Goal: Transaction & Acquisition: Purchase product/service

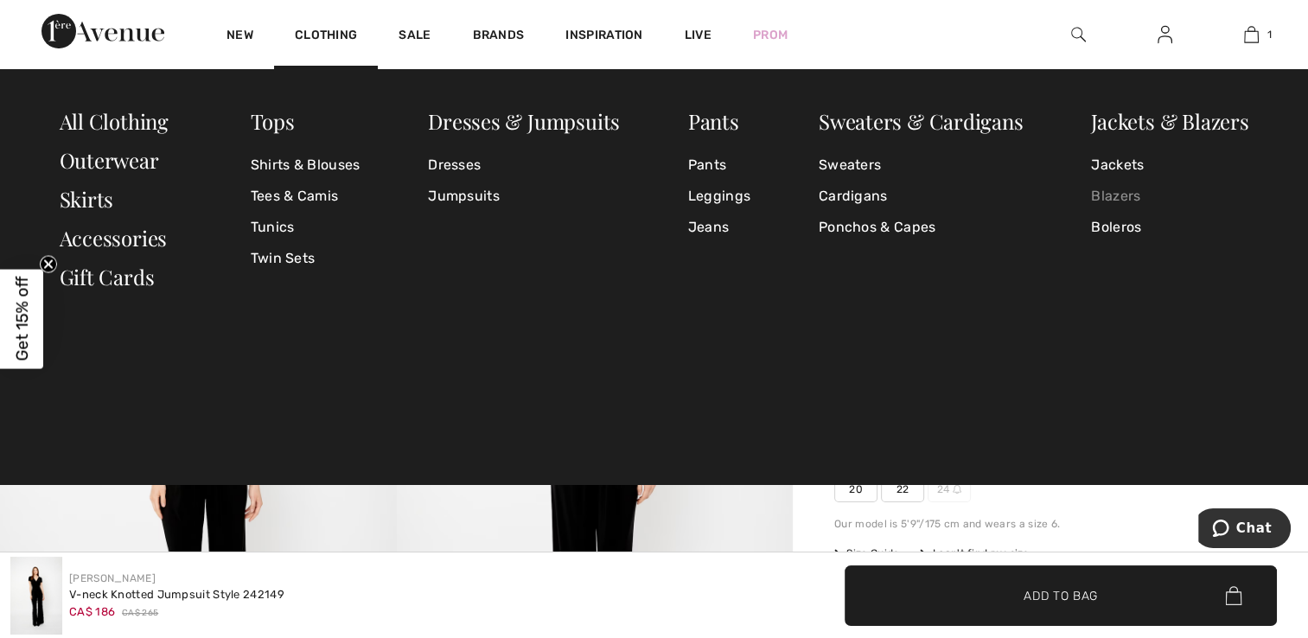
click at [1127, 196] on link "Blazers" at bounding box center [1169, 196] width 157 height 31
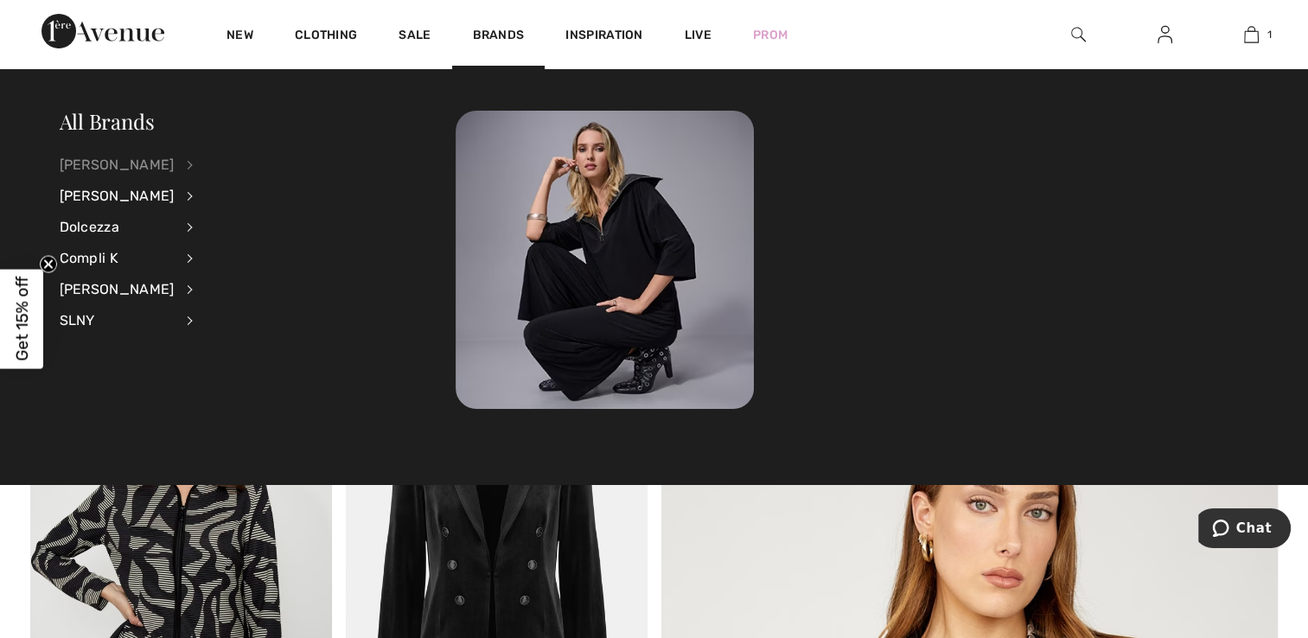
click at [135, 158] on div "[PERSON_NAME]" at bounding box center [117, 165] width 115 height 31
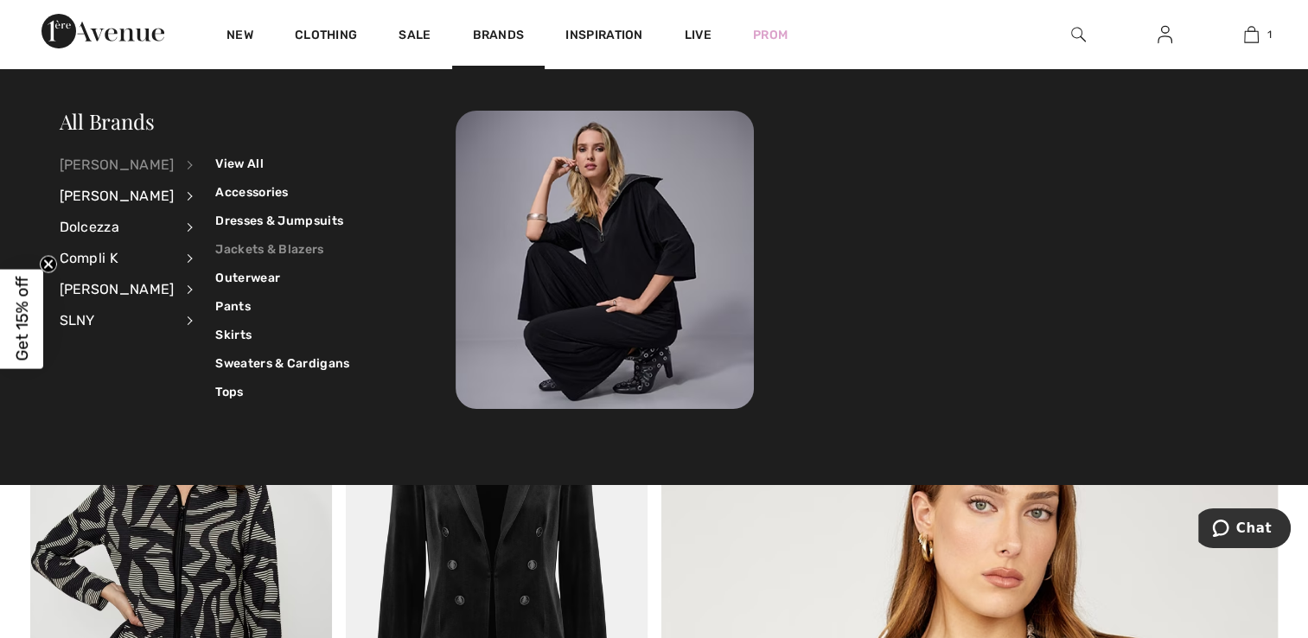
click at [279, 246] on link "Jackets & Blazers" at bounding box center [282, 249] width 134 height 29
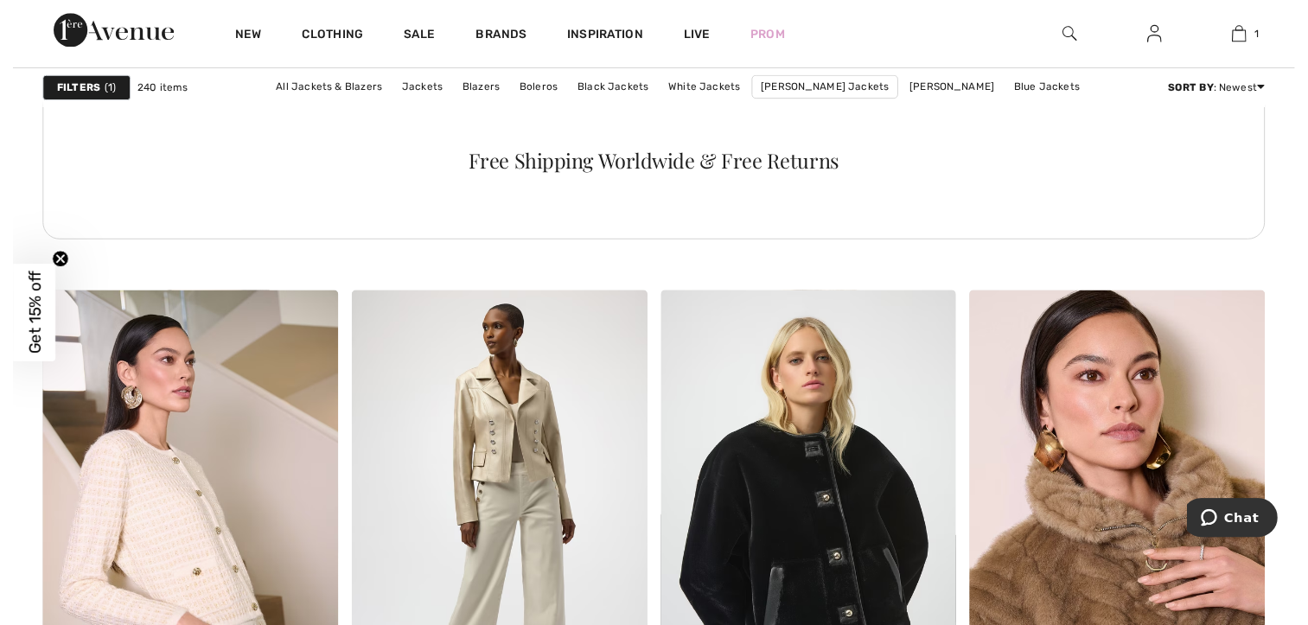
scroll to position [6829, 0]
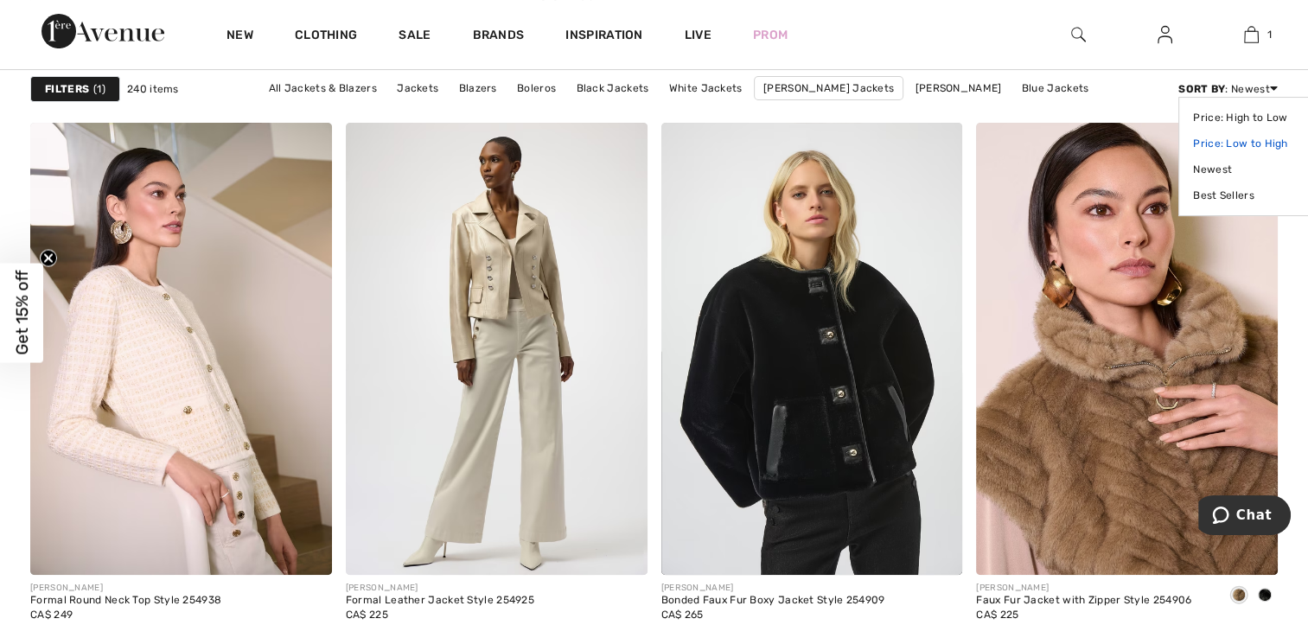
click at [1231, 140] on link "Price: Low to High" at bounding box center [1247, 144] width 109 height 26
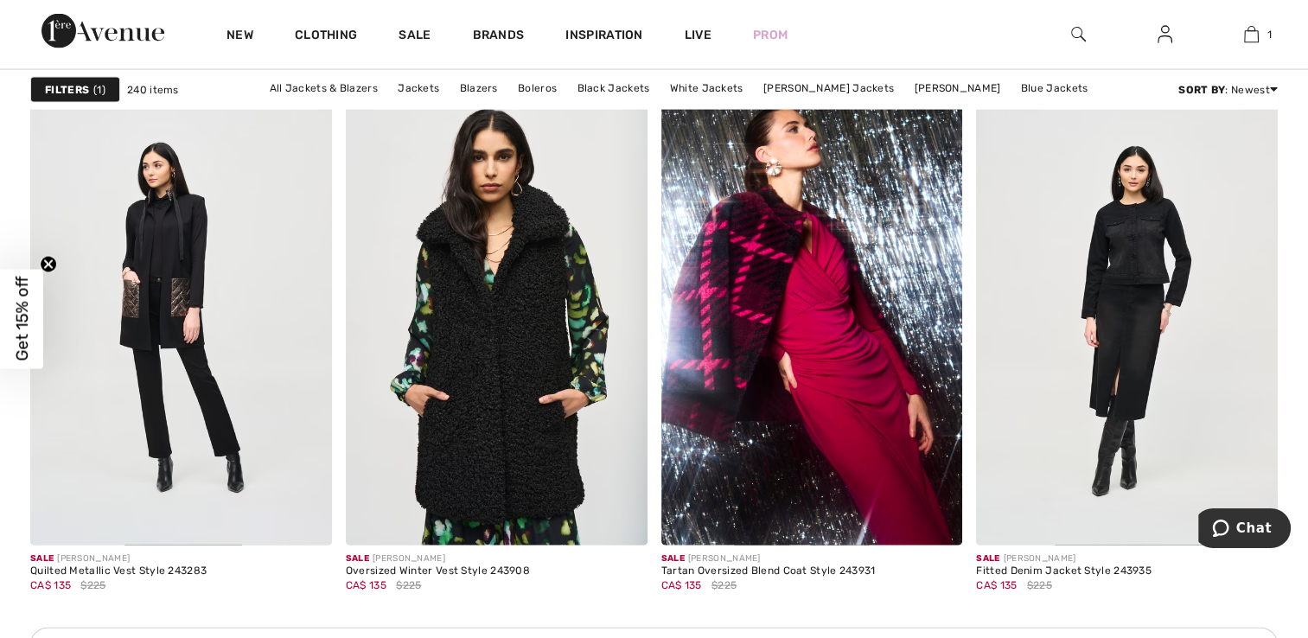
scroll to position [3804, 0]
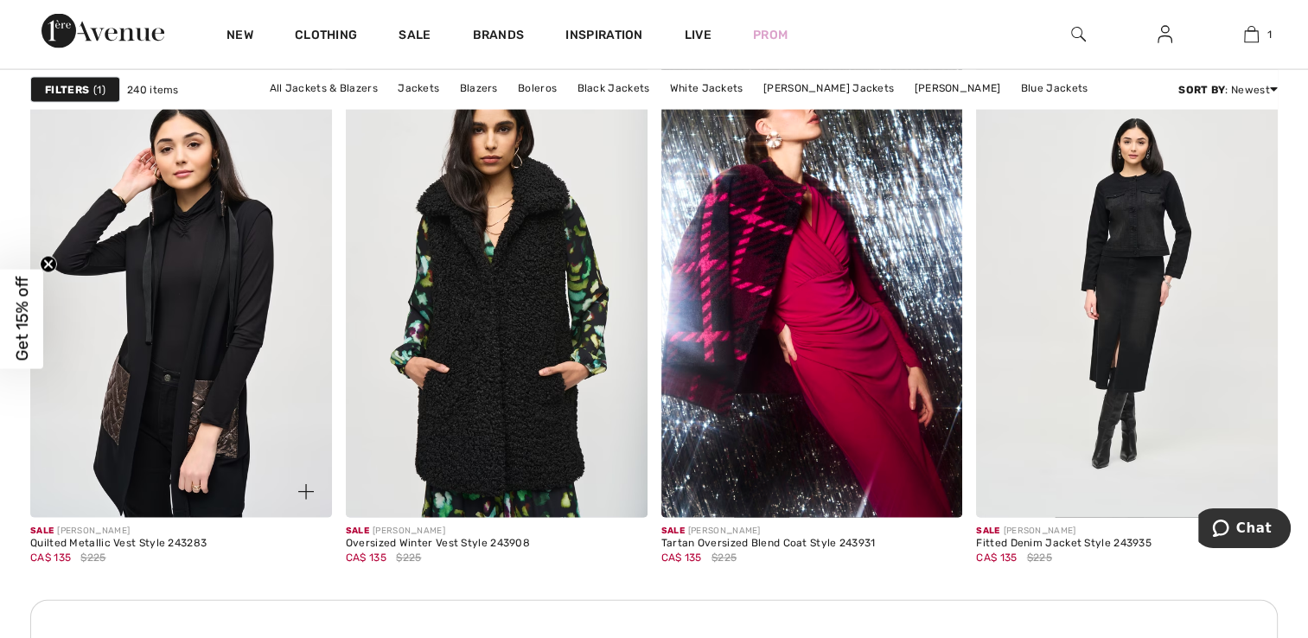
click at [145, 214] on img at bounding box center [181, 292] width 302 height 452
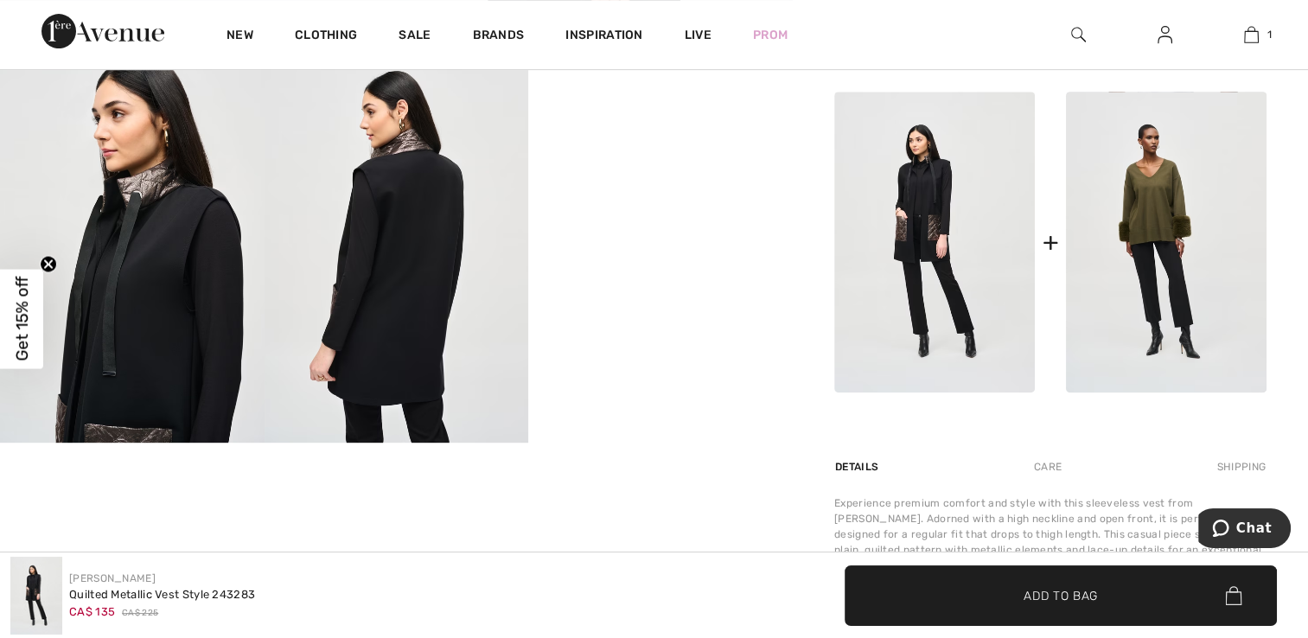
scroll to position [605, 0]
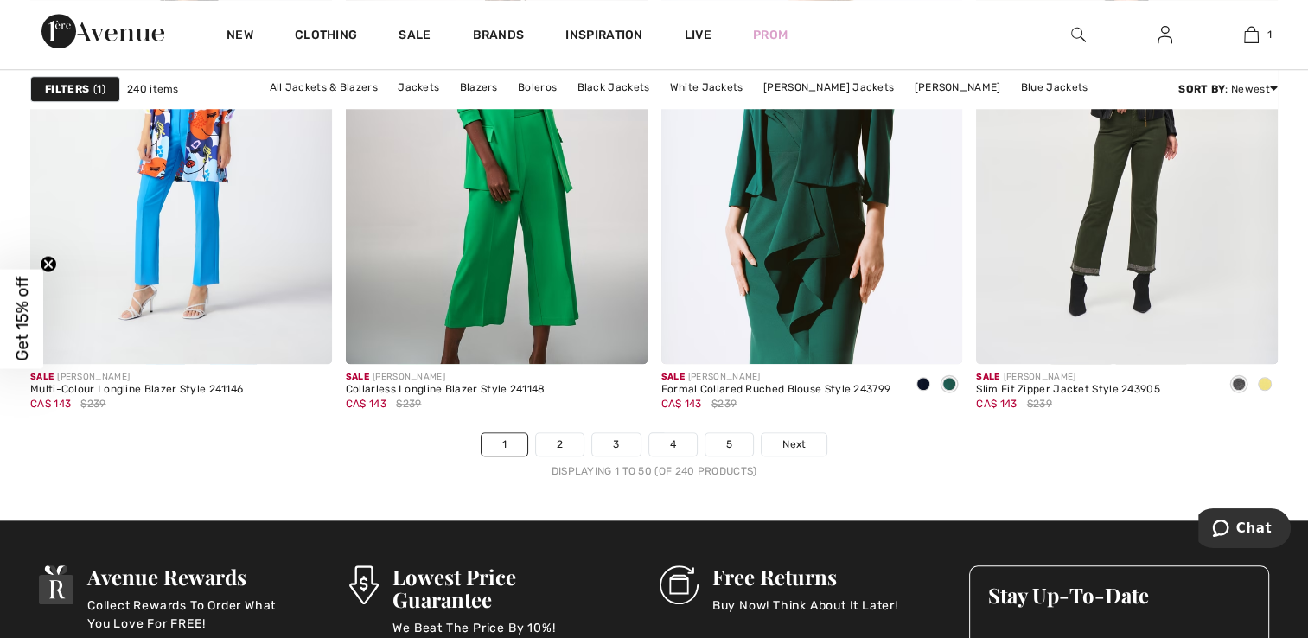
scroll to position [8126, 0]
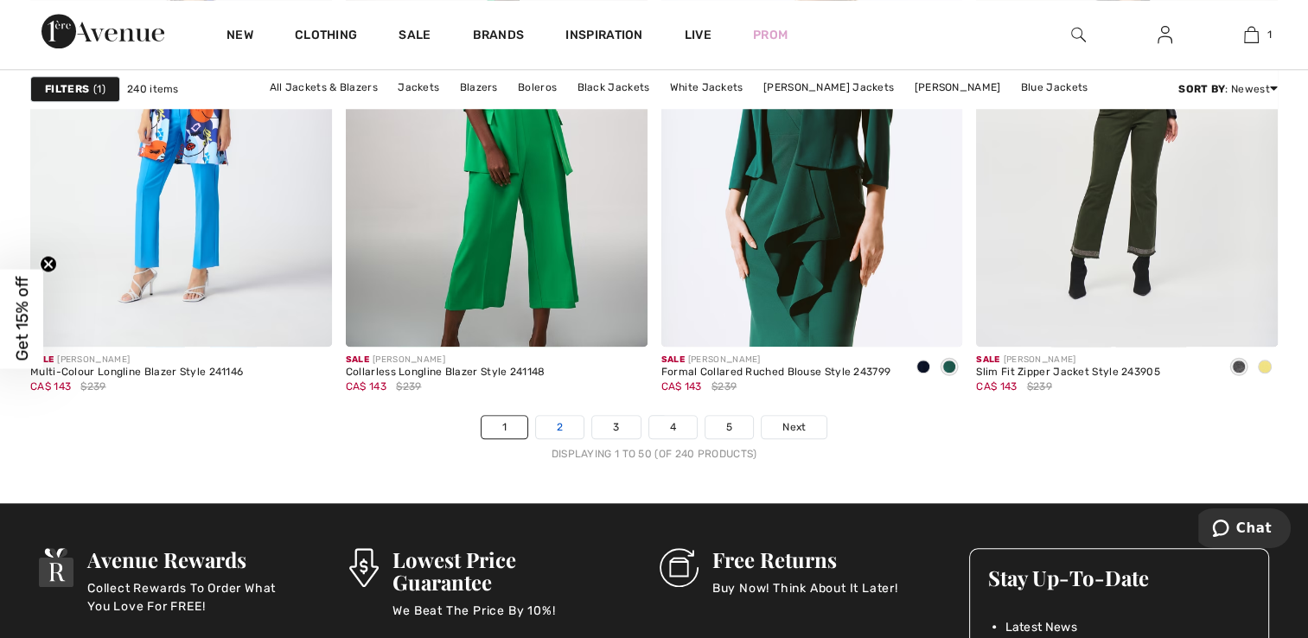
click at [566, 430] on link "2" at bounding box center [560, 427] width 48 height 22
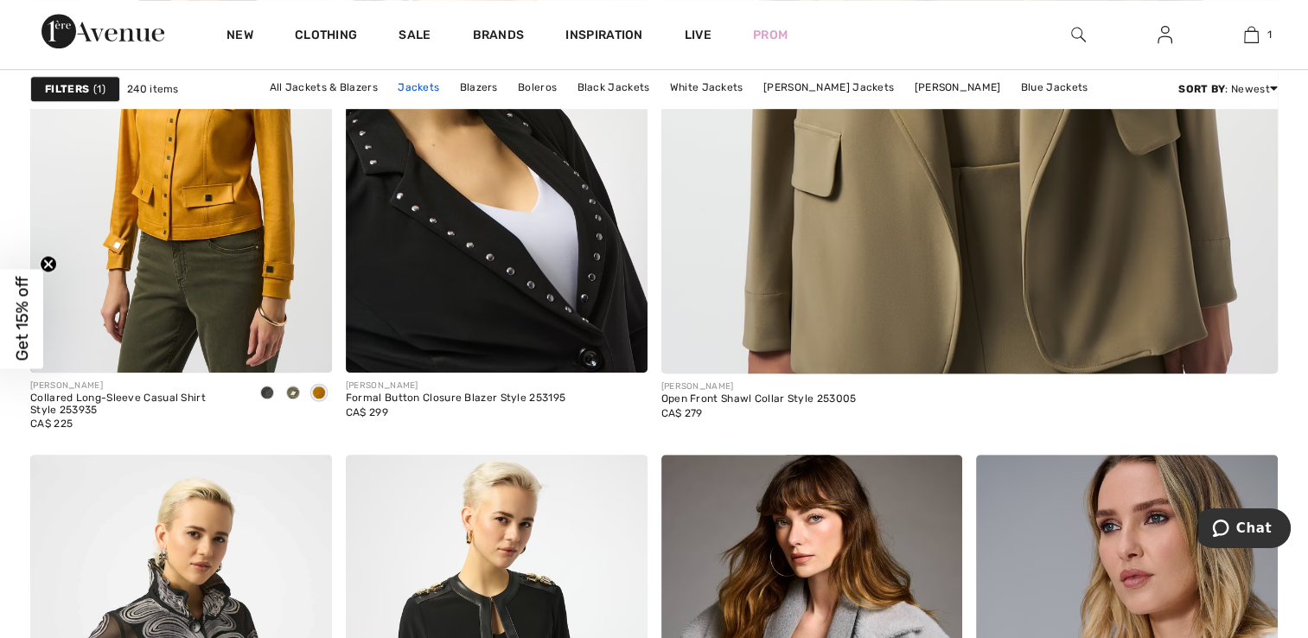
scroll to position [951, 0]
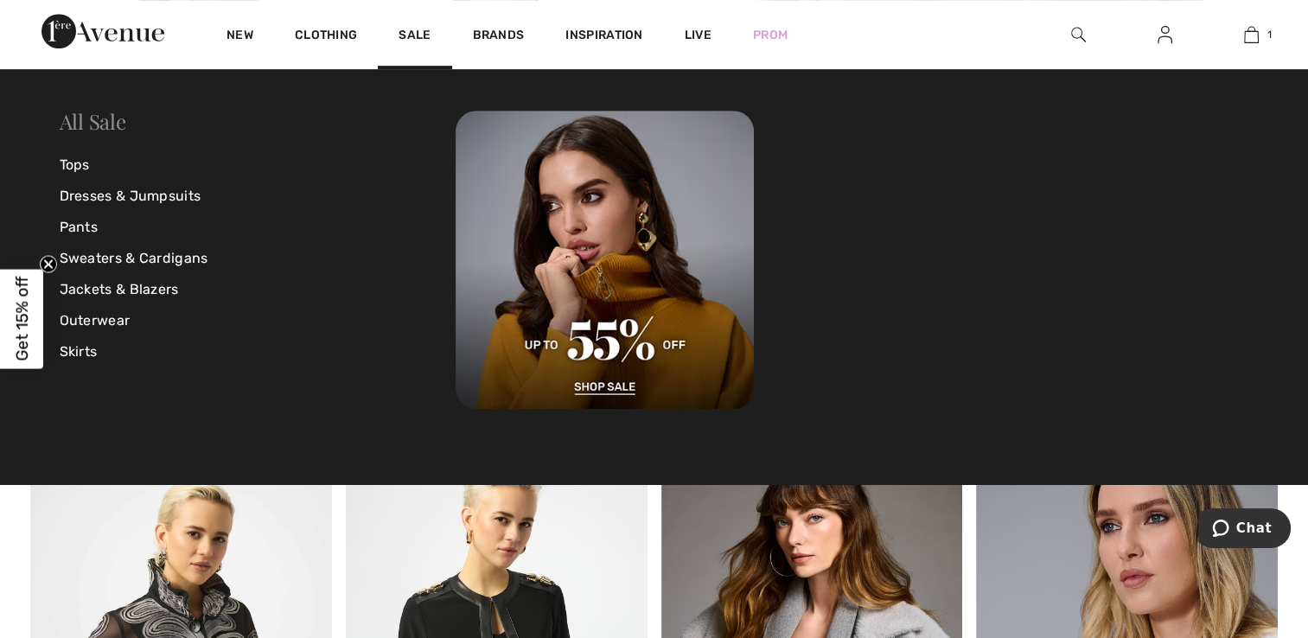
click at [88, 116] on link "All Sale" at bounding box center [93, 121] width 67 height 28
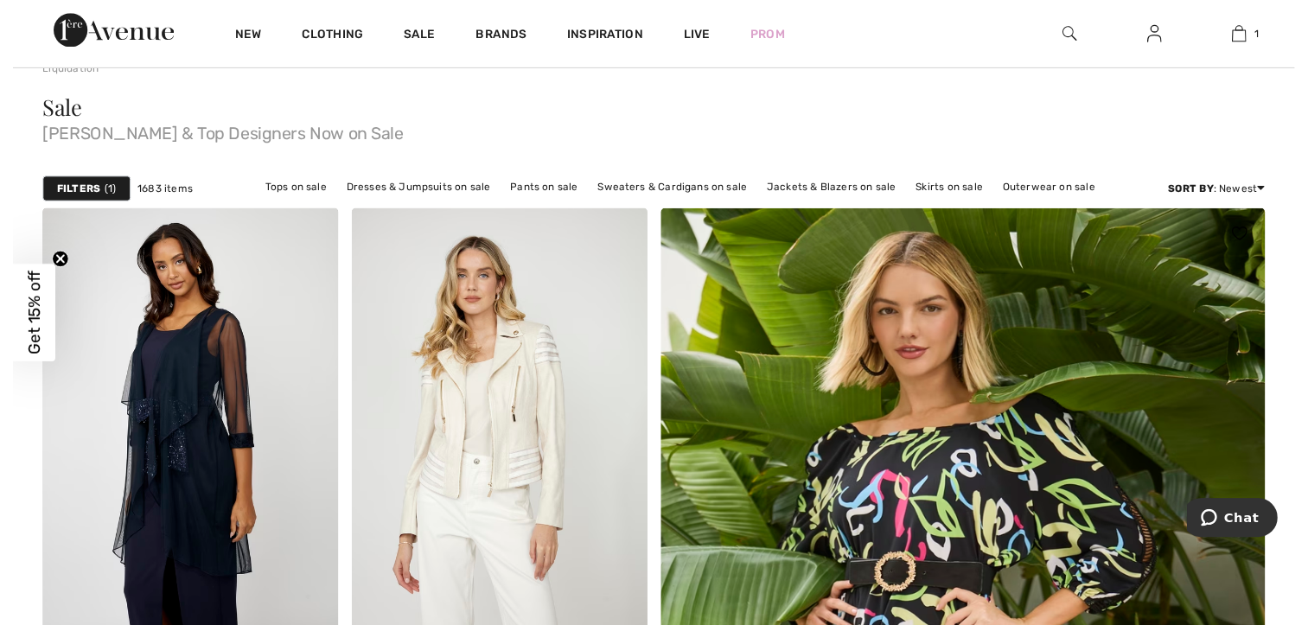
scroll to position [173, 0]
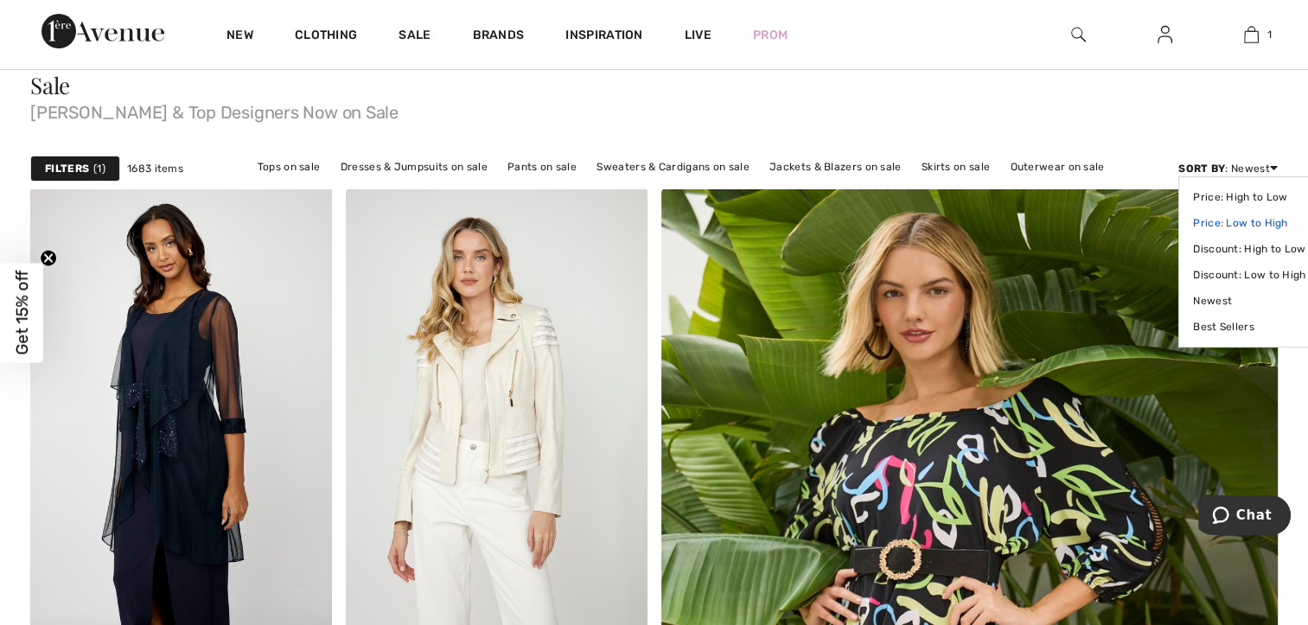
click at [1237, 218] on link "Price: Low to High" at bounding box center [1249, 223] width 112 height 26
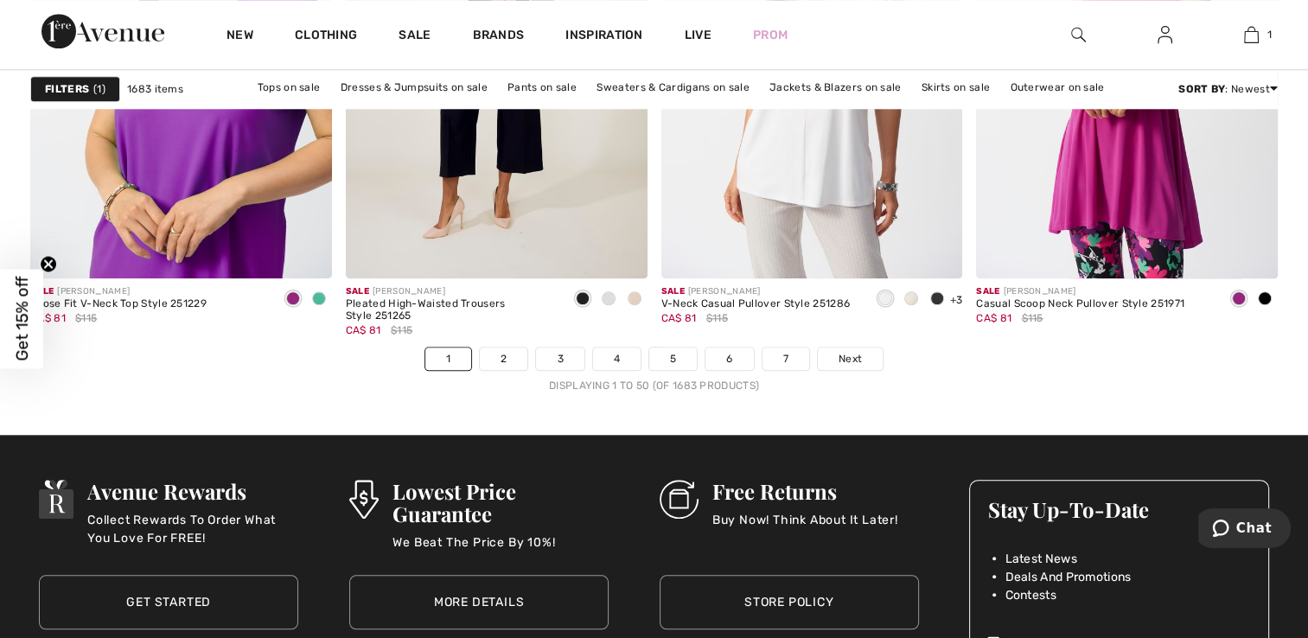
scroll to position [8212, 0]
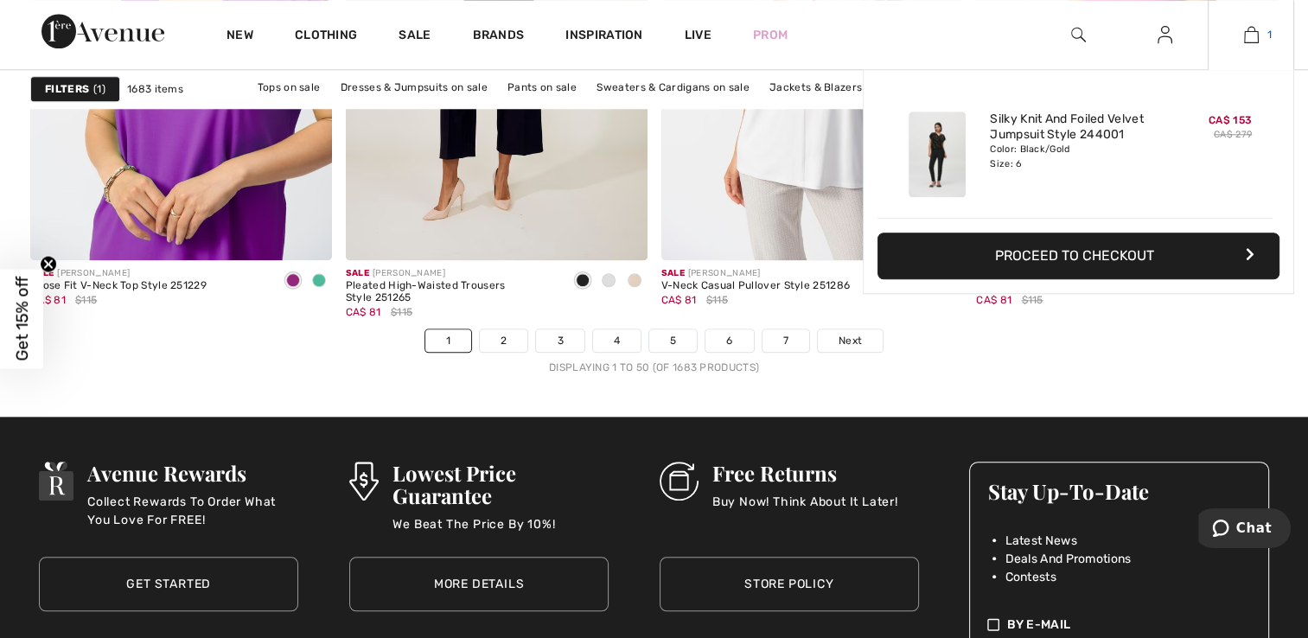
click at [1247, 29] on img at bounding box center [1251, 34] width 15 height 21
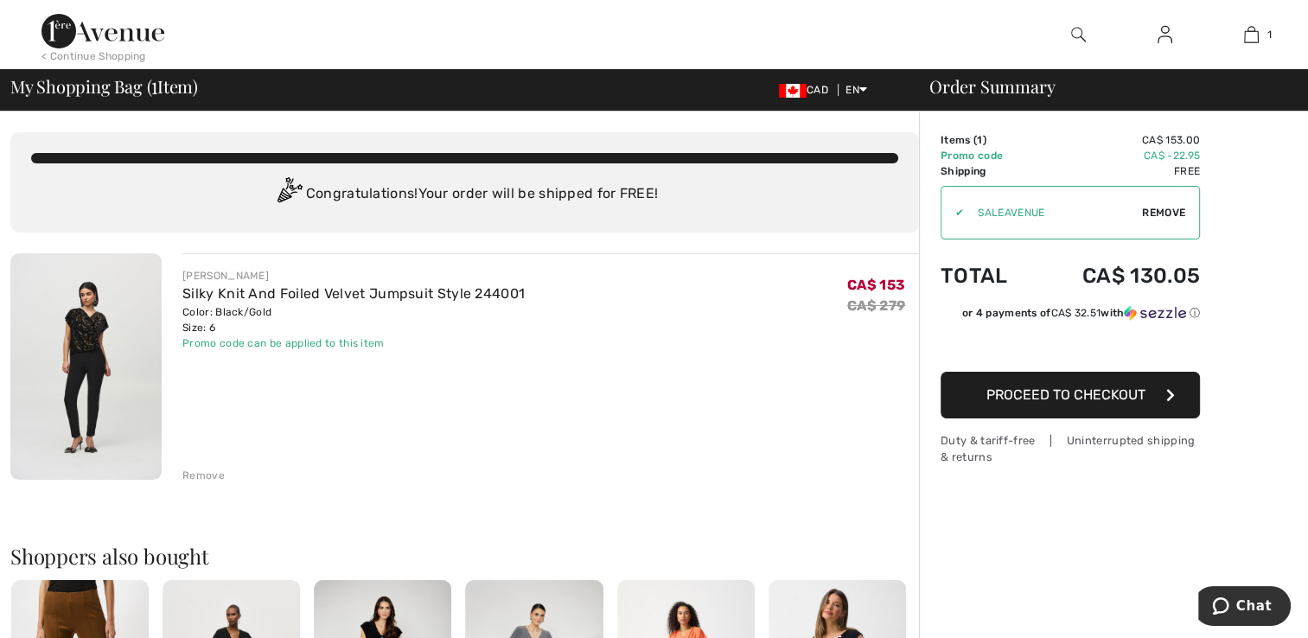
click at [133, 306] on img at bounding box center [85, 366] width 151 height 226
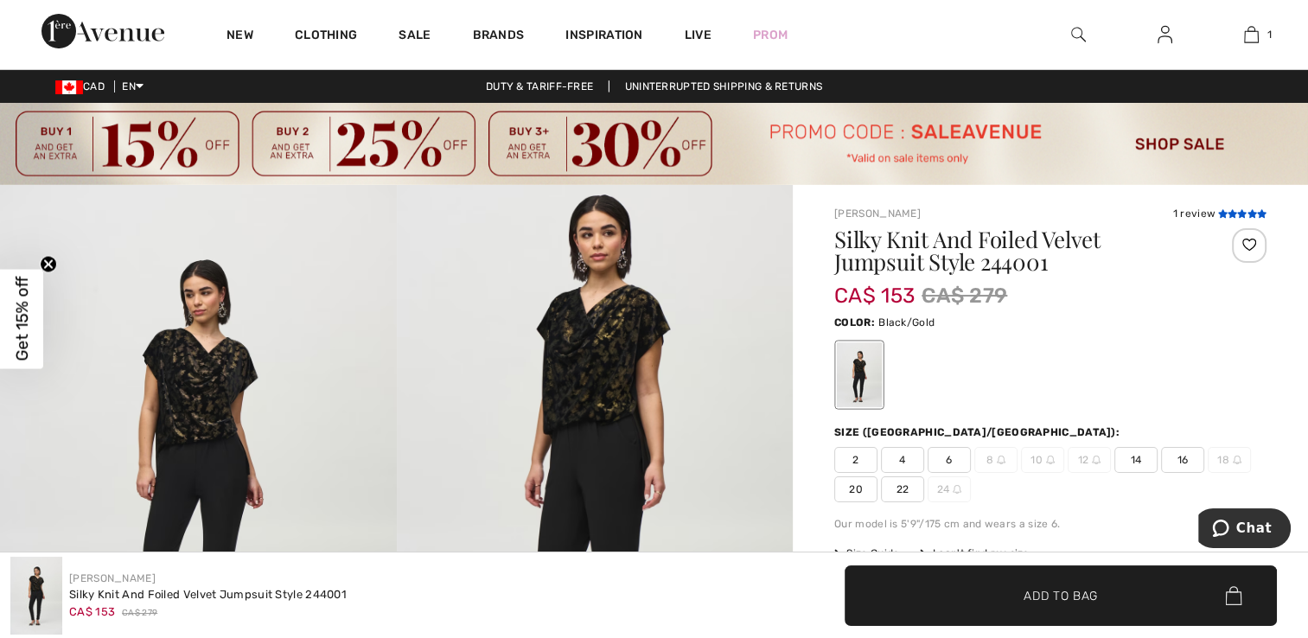
click at [1225, 214] on icon at bounding box center [1222, 213] width 10 height 9
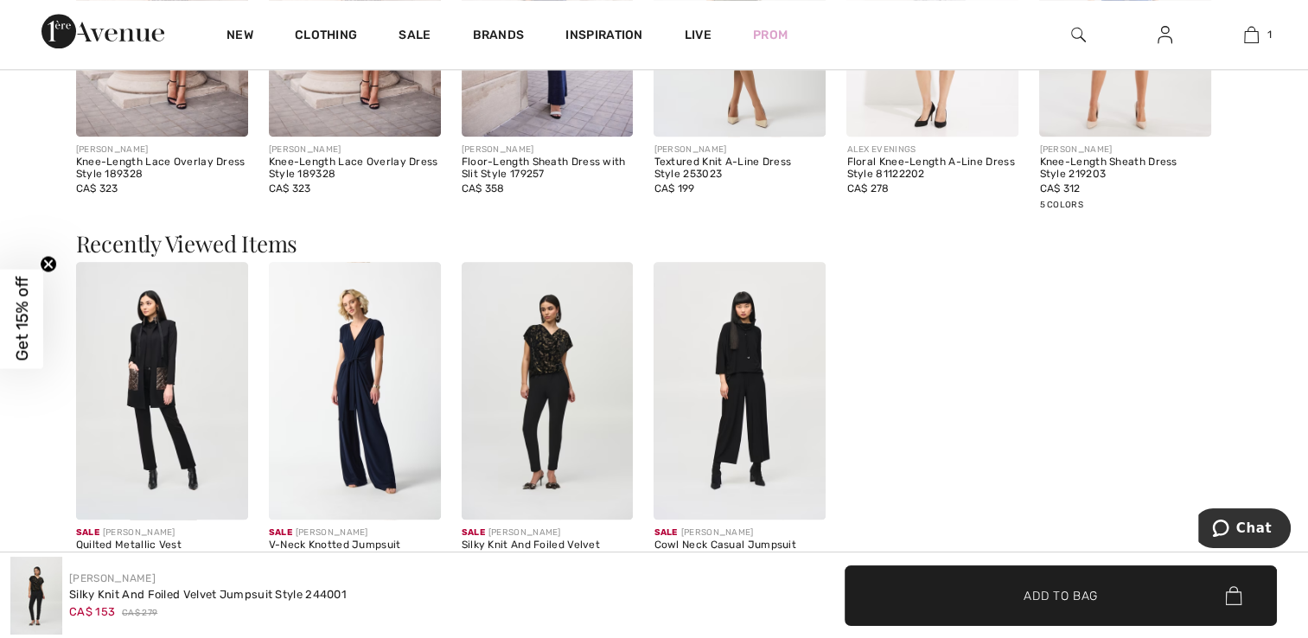
scroll to position [1795, 0]
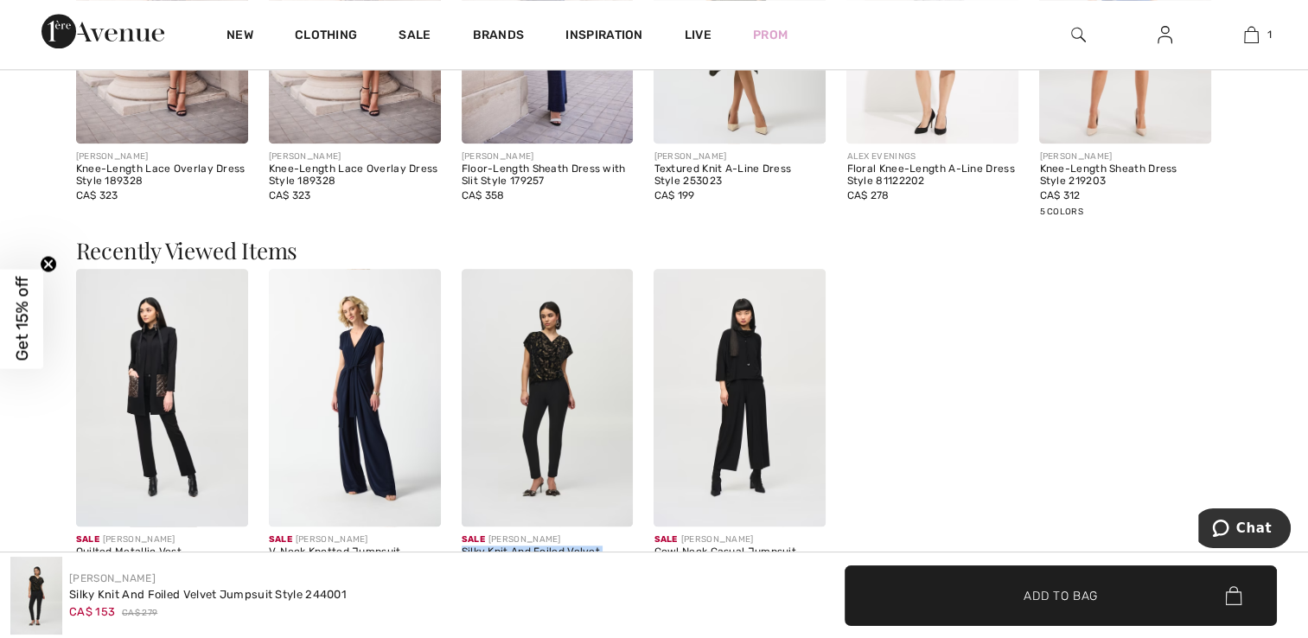
drag, startPoint x: 577, startPoint y: 541, endPoint x: 460, endPoint y: 539, distance: 117.6
click at [460, 539] on div "Sale JOSEPH RIBKOFF Silky Knit And Foiled Velvet Jumpsuit Style 244001 CA$ 153 …" at bounding box center [547, 438] width 193 height 338
copy div "Silky Knit And Foiled Velvet Jumpsuit Style 244001"
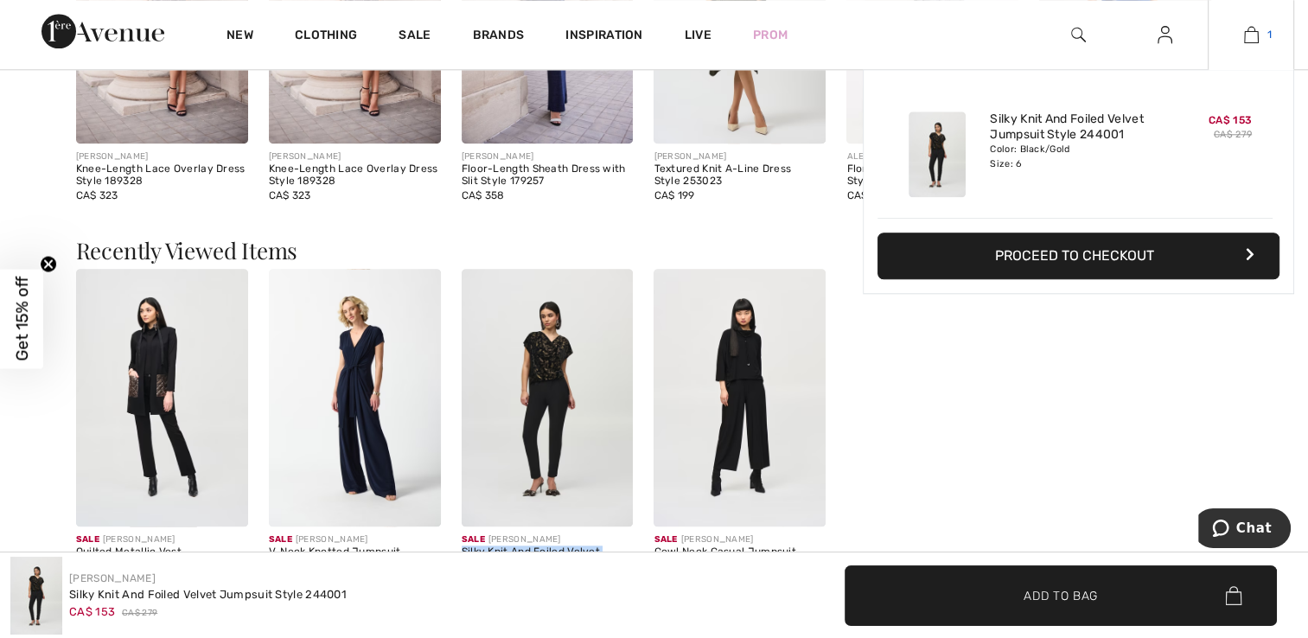
click at [1260, 37] on link "1" at bounding box center [1250, 34] width 85 height 21
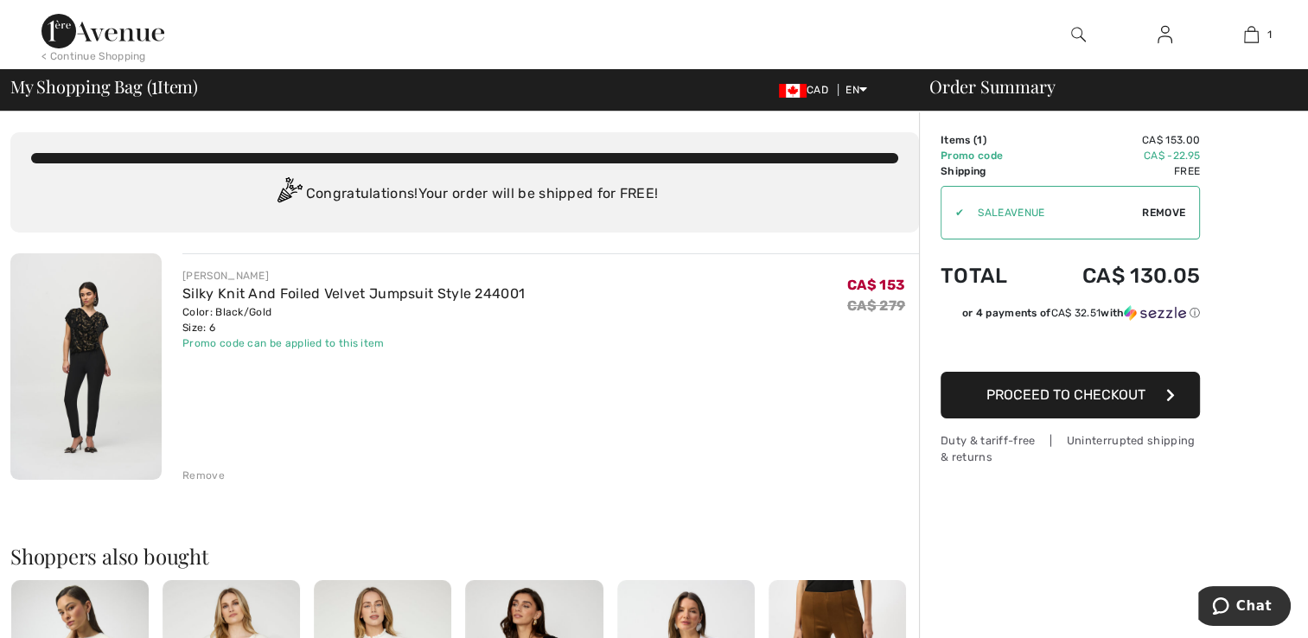
click at [1112, 397] on span "Proceed to Checkout" at bounding box center [1065, 394] width 159 height 16
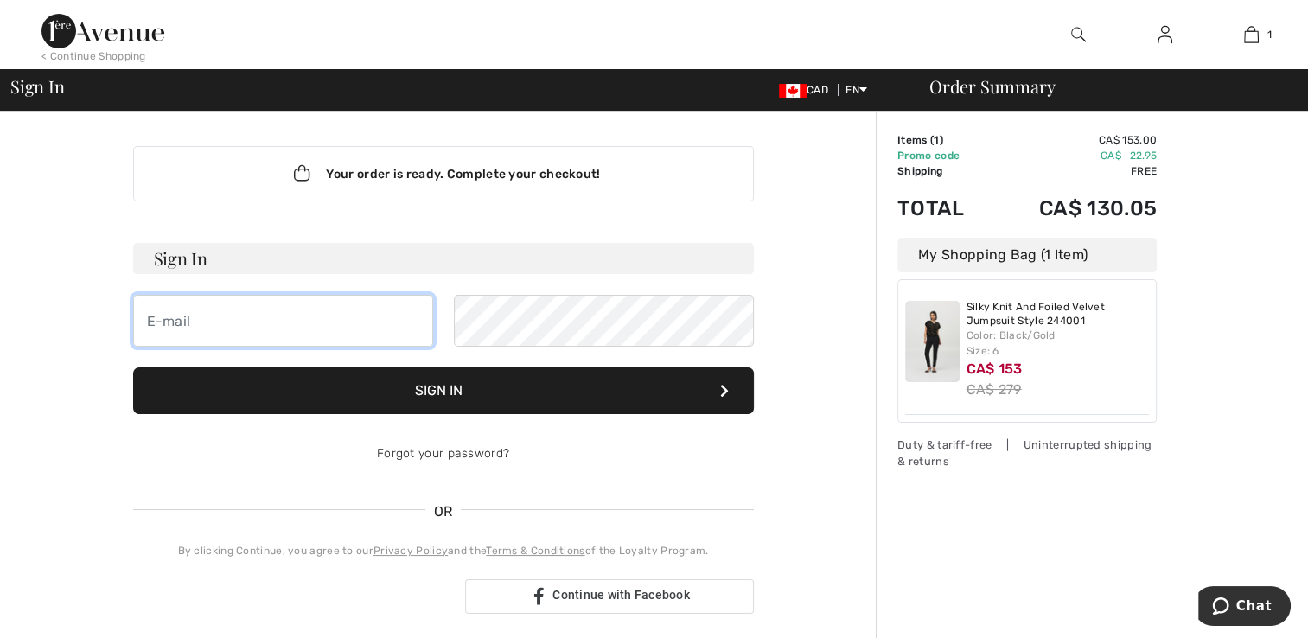
click at [280, 326] on input "email" at bounding box center [283, 321] width 300 height 52
type input "[EMAIL_ADDRESS][DOMAIN_NAME]"
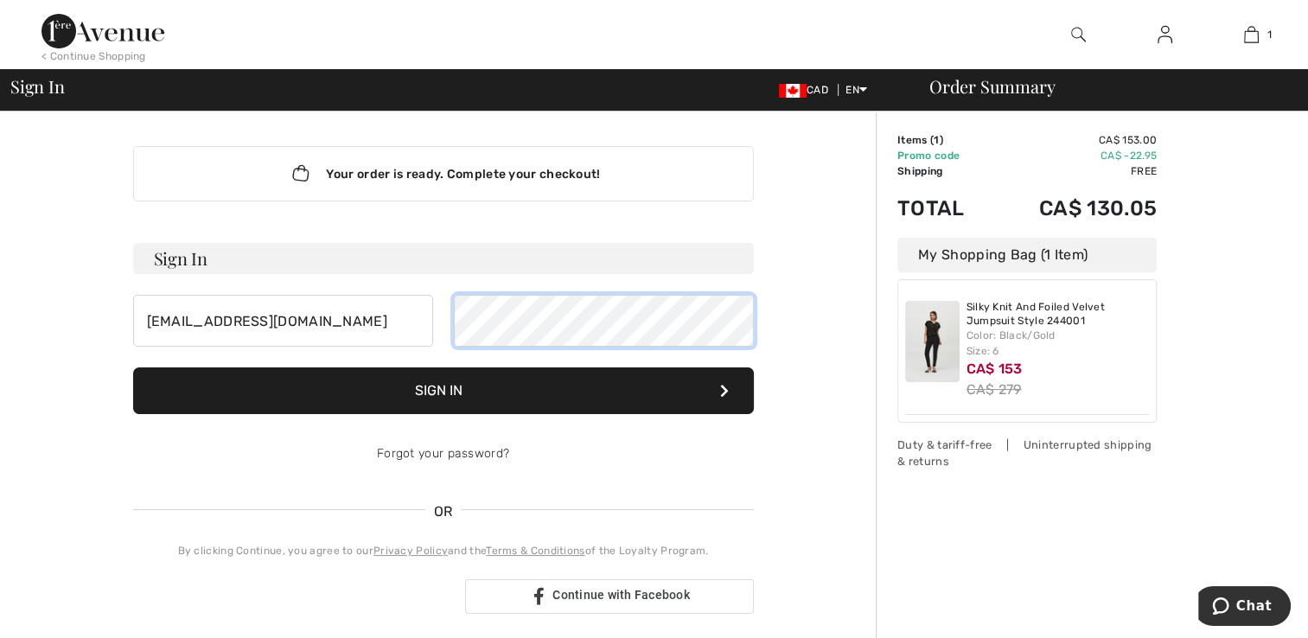
click at [133, 367] on button "Sign In" at bounding box center [443, 390] width 621 height 47
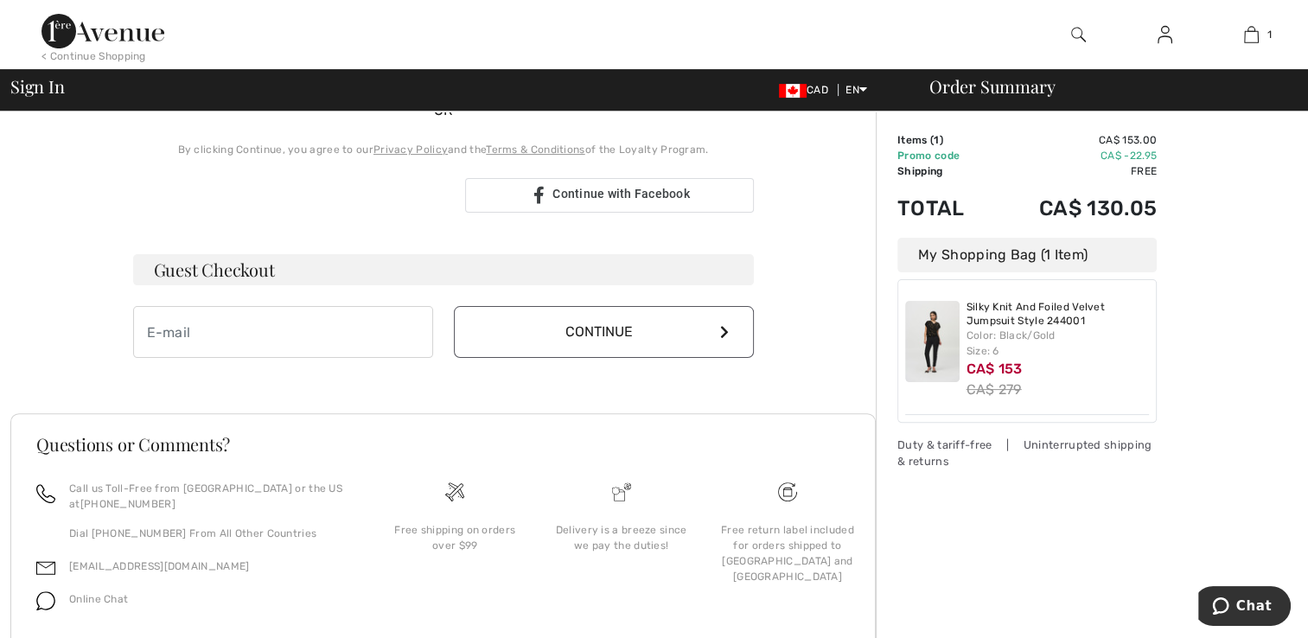
scroll to position [432, 0]
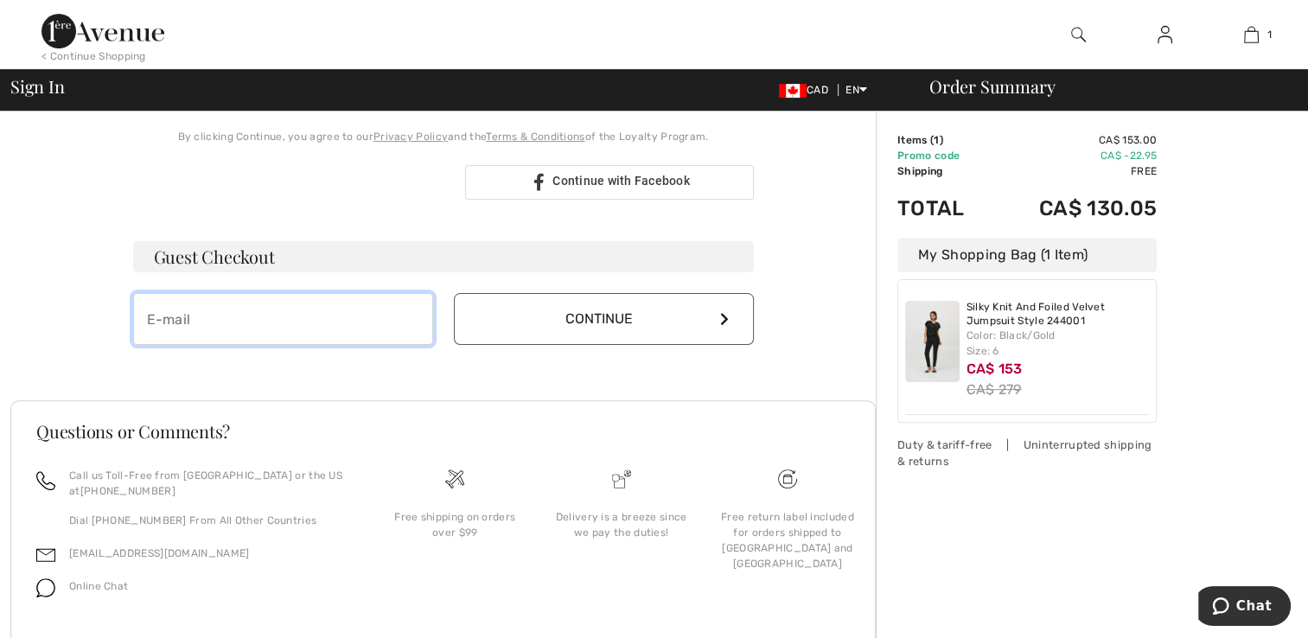
click at [315, 324] on input "email" at bounding box center [283, 319] width 300 height 52
type input "[EMAIL_ADDRESS][DOMAIN_NAME]"
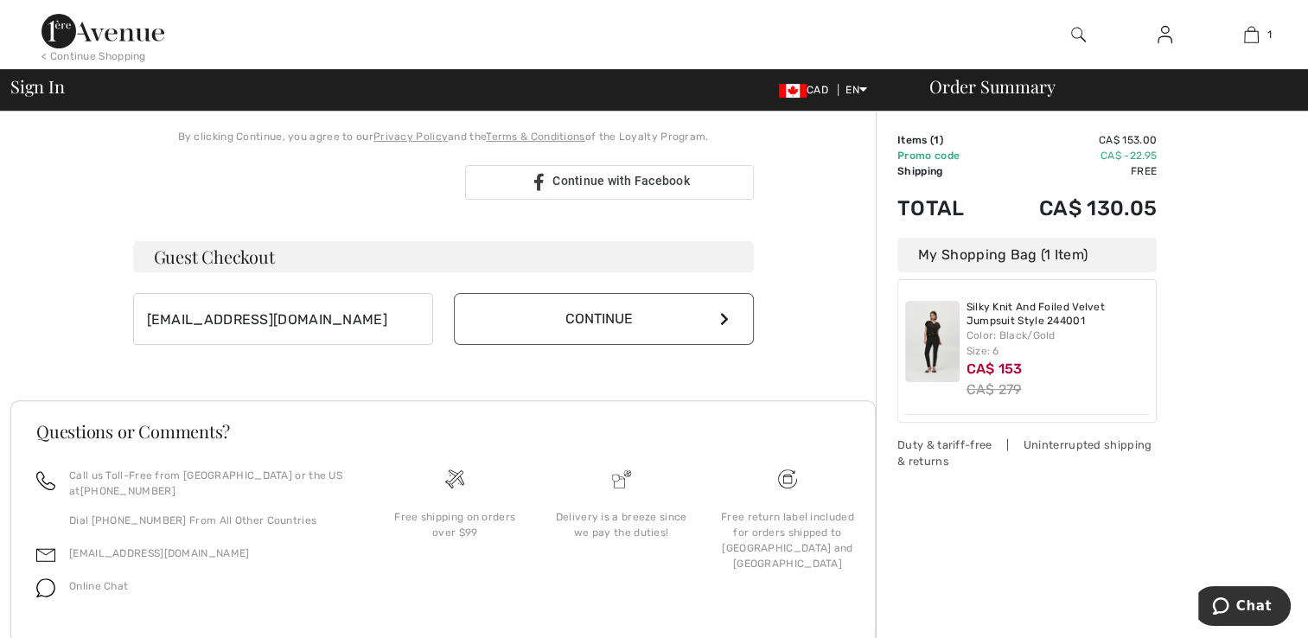
click at [571, 290] on div "Guest Checkout nicolekain@gmail.com Continue" at bounding box center [443, 293] width 621 height 104
click at [588, 309] on button "Continue" at bounding box center [604, 319] width 300 height 52
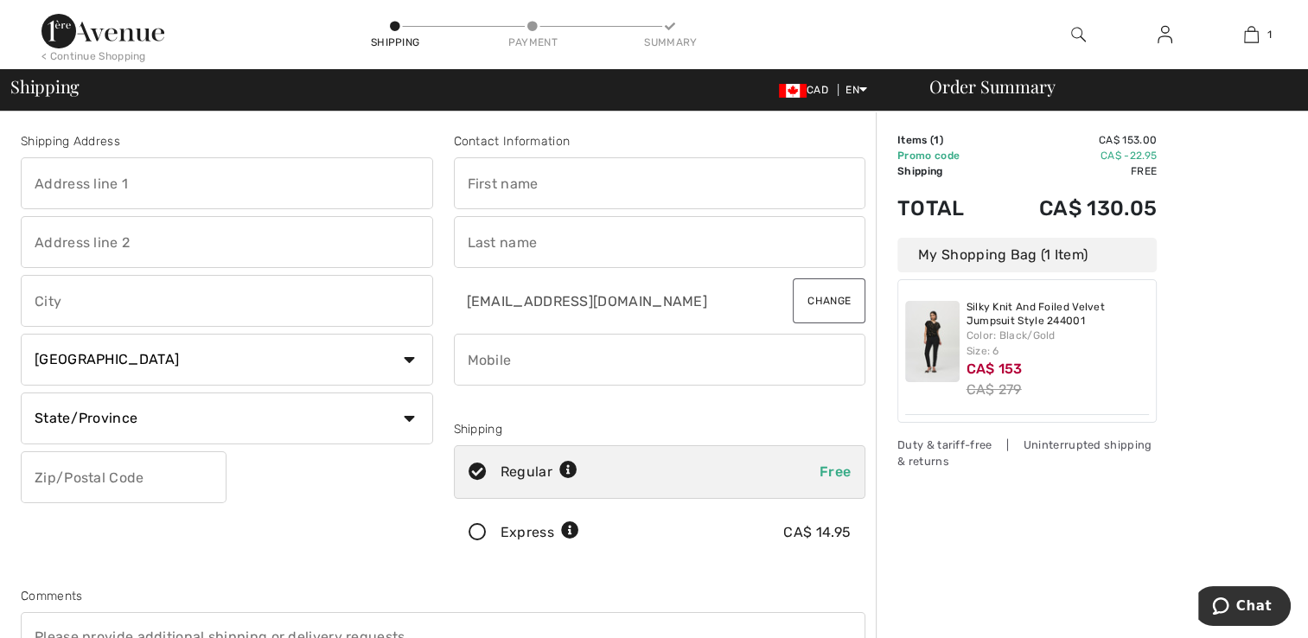
click at [235, 180] on input "text" at bounding box center [227, 183] width 412 height 52
type input "1015 Terra Verde Way, Kingston, ON, Canada"
type input "201"
type input "[GEOGRAPHIC_DATA]"
select select "ON"
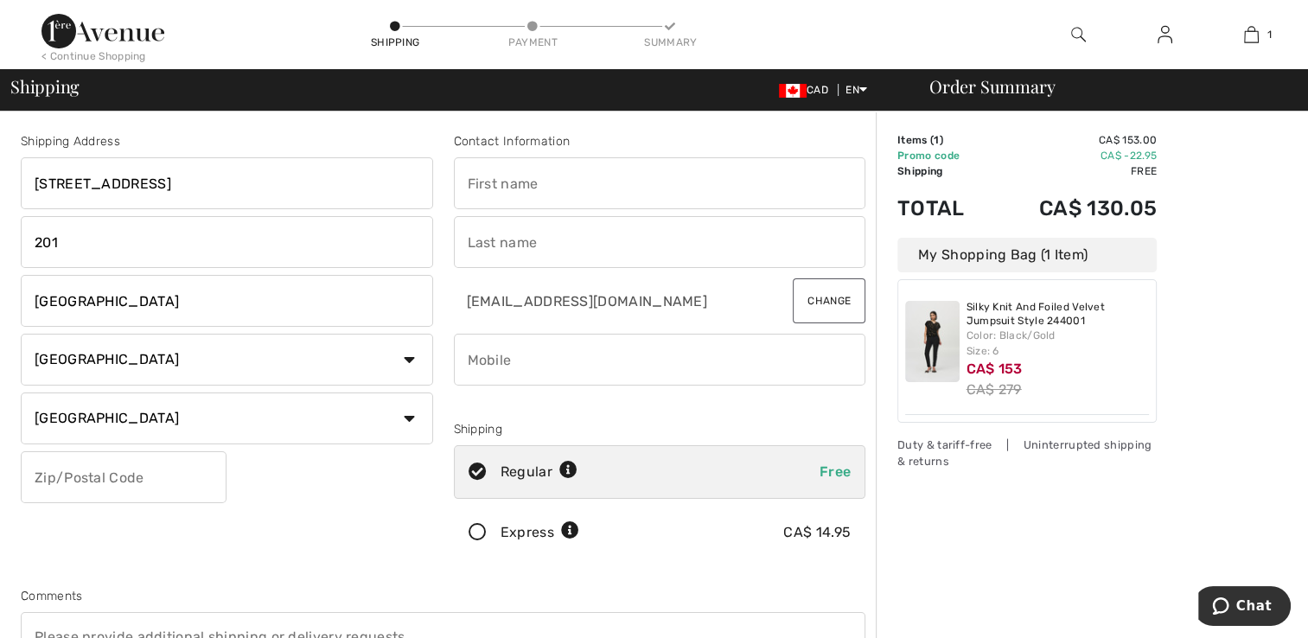
type input "k7p 0t8"
type input "NICOLE"
type input "KAIN"
type input "7802464260"
type input "K7P0T8"
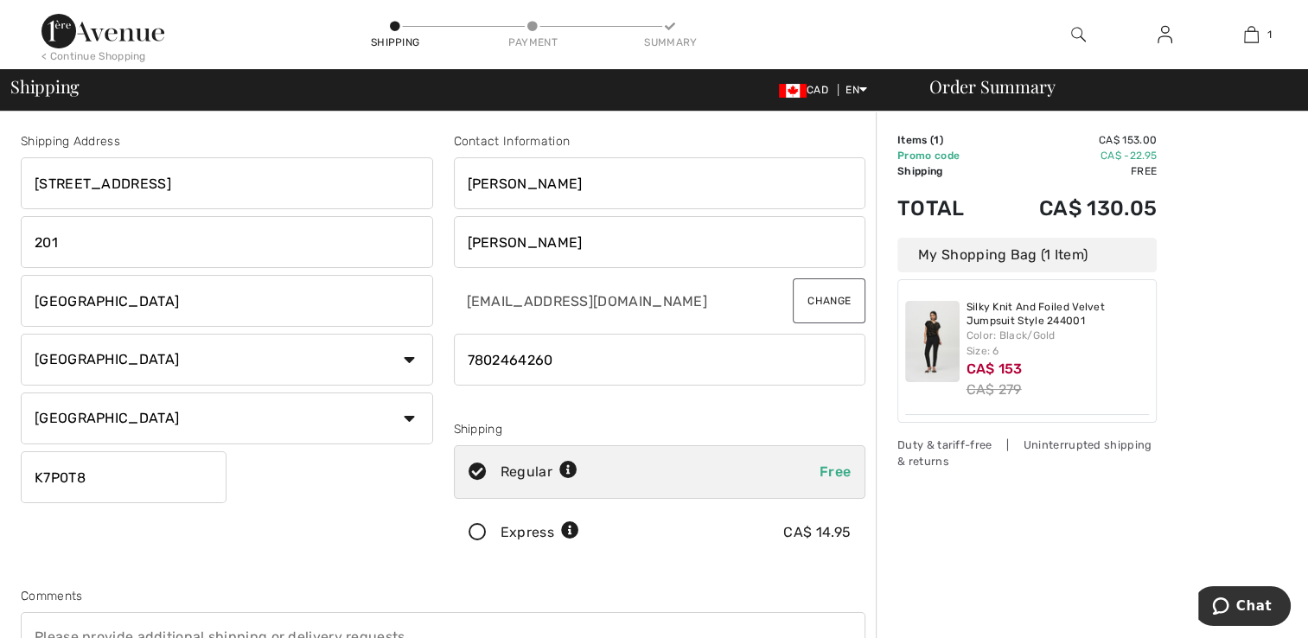
drag, startPoint x: 332, startPoint y: 176, endPoint x: 170, endPoint y: 195, distance: 162.7
click at [170, 195] on input "1015 Terra Verde Way, Kingston, ON, Canada" at bounding box center [227, 183] width 412 height 52
type input "[GEOGRAPHIC_DATA]"
click at [204, 118] on div "Shipping Address 1015 Terra Verde Way 201 Kingston Country Canada United States…" at bounding box center [442, 465] width 865 height 749
click at [275, 513] on div "Shipping Address 1015 Terra Verde Way 201 Kingston Country Canada United States…" at bounding box center [226, 349] width 433 height 434
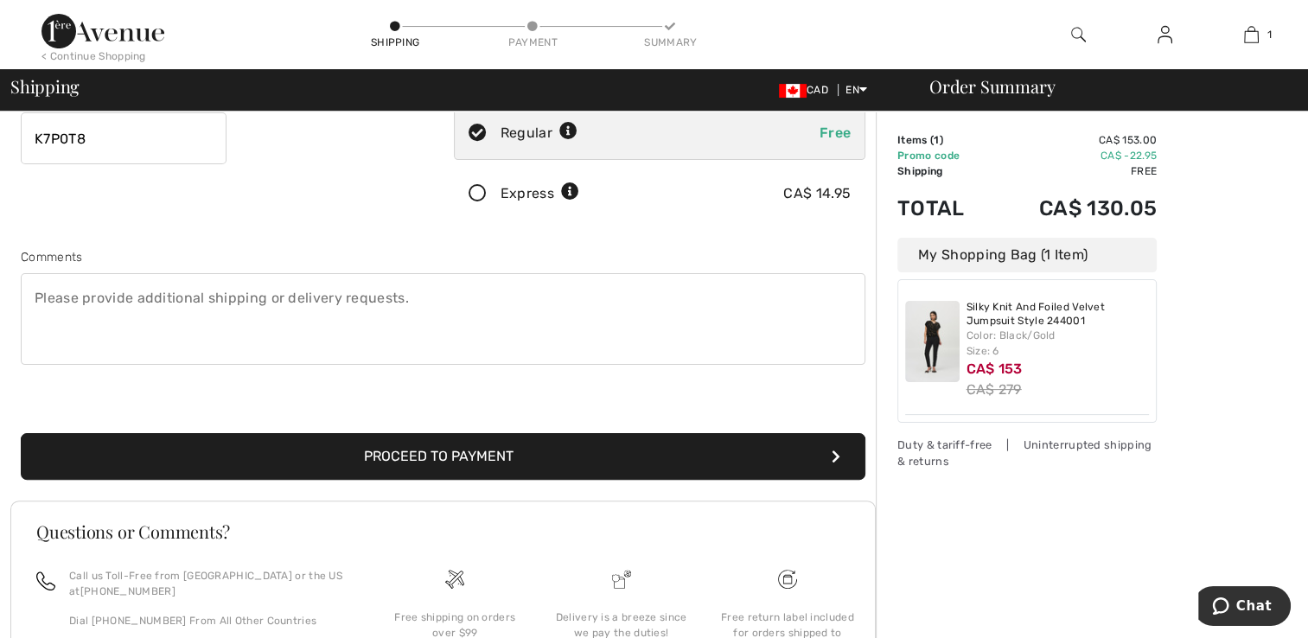
scroll to position [346, 0]
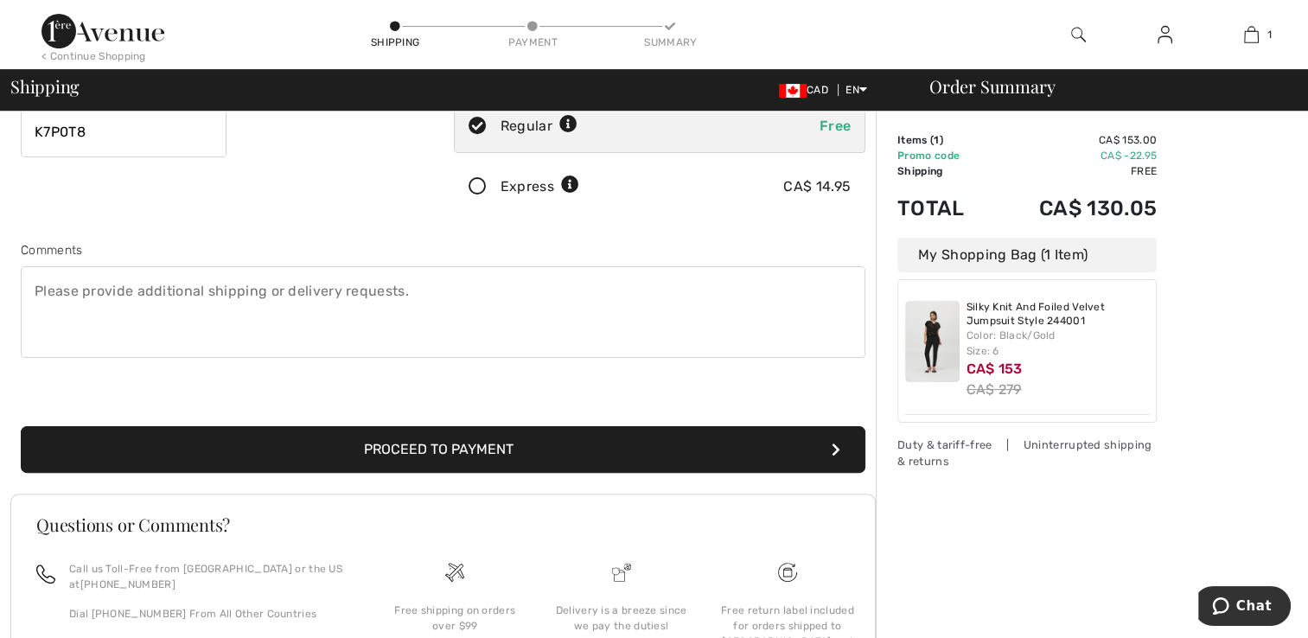
click at [414, 458] on button "Proceed to Payment" at bounding box center [443, 449] width 845 height 47
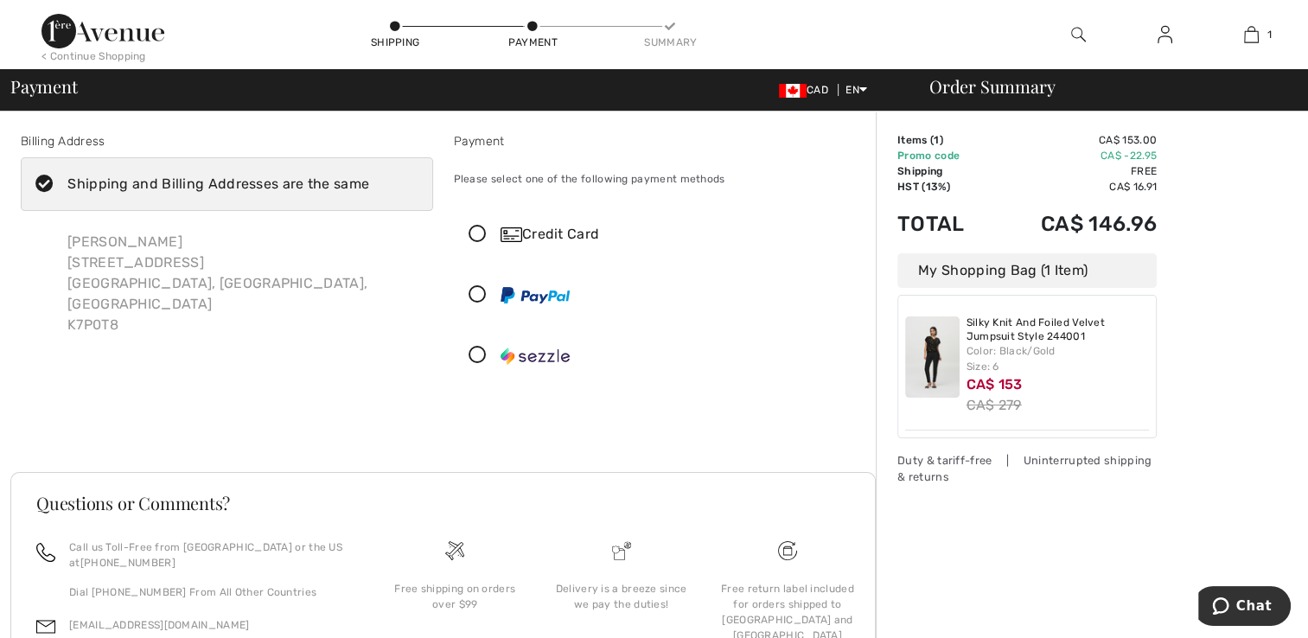
click at [474, 231] on icon at bounding box center [478, 235] width 46 height 18
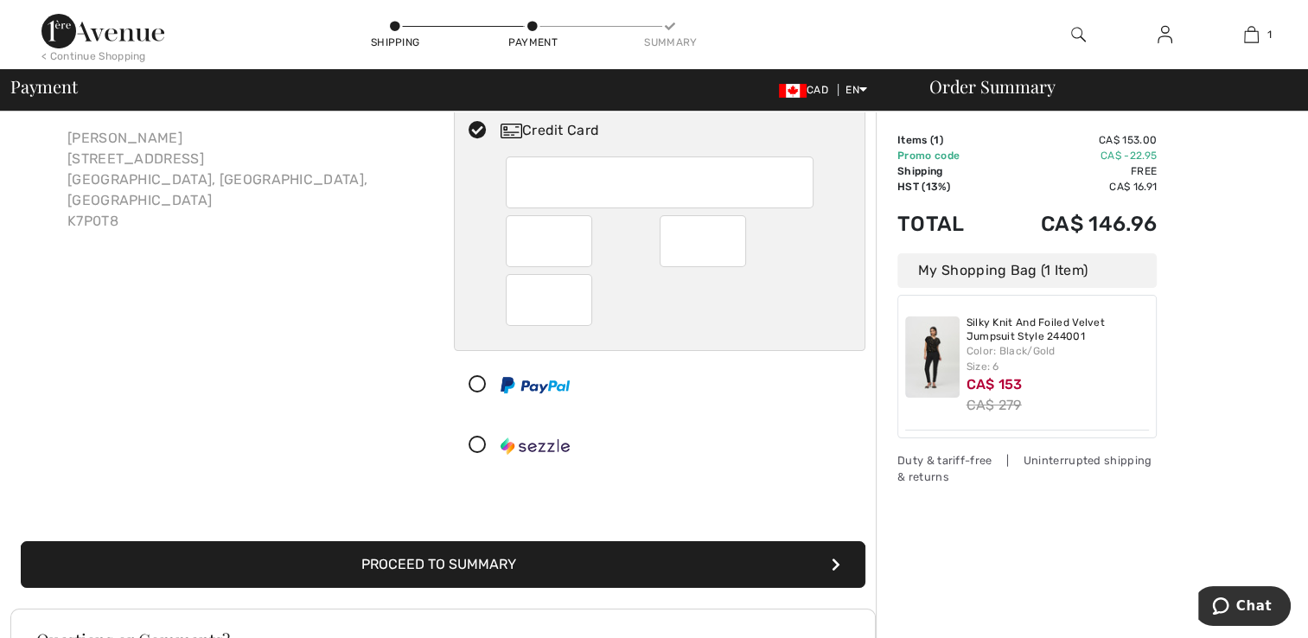
scroll to position [259, 0]
